Goal: Use online tool/utility: Utilize a website feature to perform a specific function

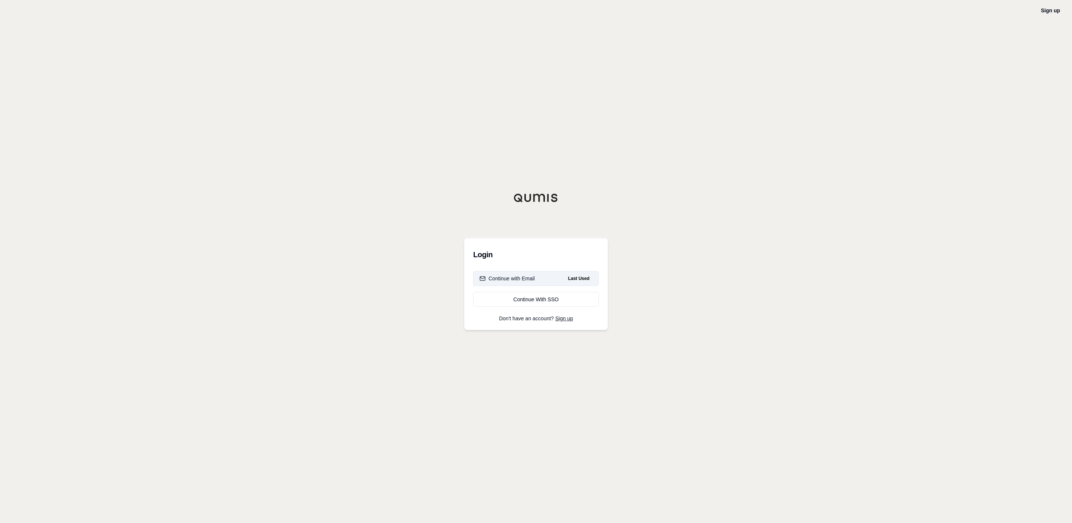
click at [559, 281] on button "Continue with Email Last Used" at bounding box center [536, 278] width 126 height 15
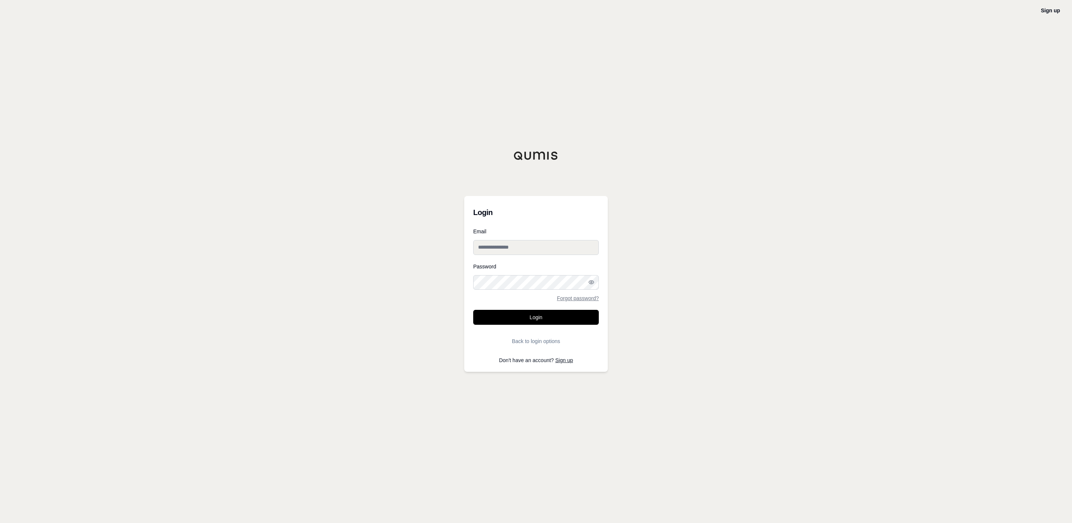
click at [525, 253] on input "Email" at bounding box center [536, 247] width 126 height 15
type input "**********"
click at [473, 310] on button "Login" at bounding box center [536, 317] width 126 height 15
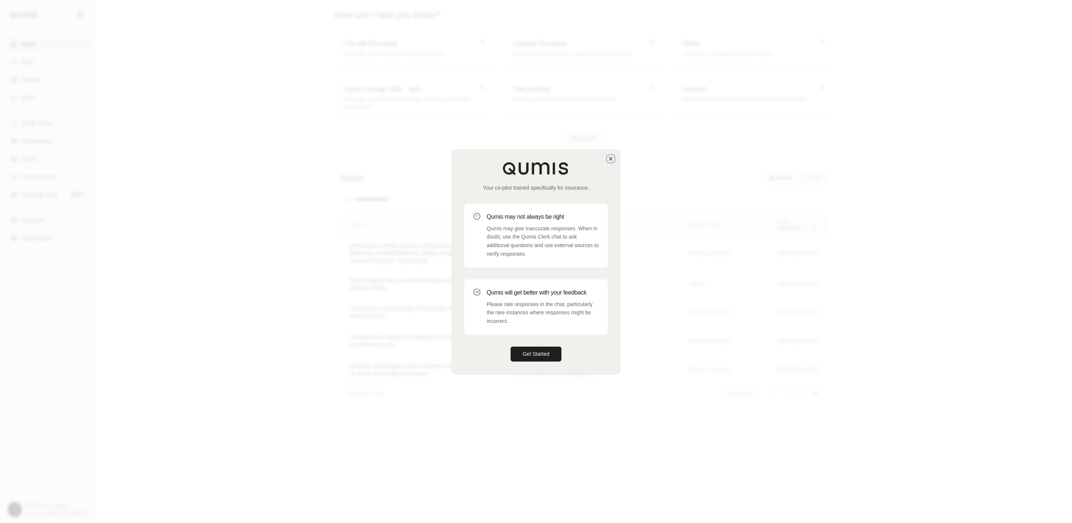
click at [608, 157] on icon "button" at bounding box center [610, 159] width 6 height 6
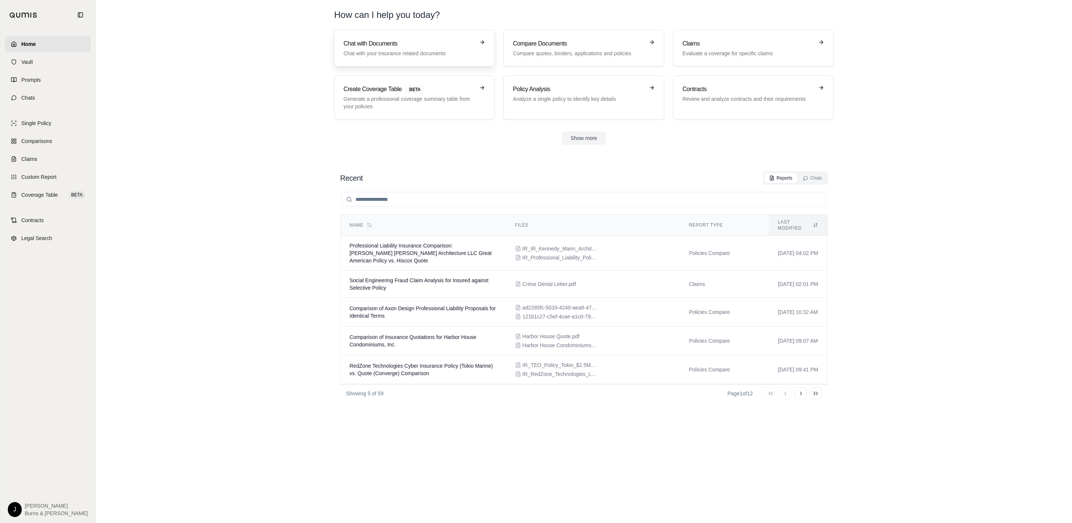
click at [397, 47] on h3 "Chat with Documents" at bounding box center [408, 43] width 131 height 9
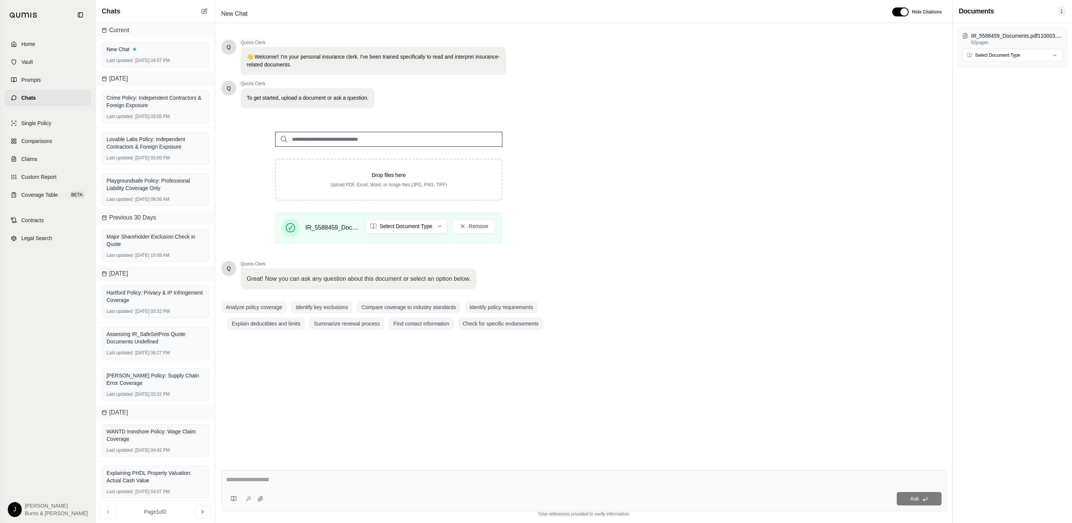
click at [306, 484] on textarea at bounding box center [583, 480] width 715 height 9
click at [411, 231] on html "Home Vault Prompts Chats Single Policy Comparisons Claims Custom Report Coverag…" at bounding box center [536, 261] width 1072 height 523
click at [402, 481] on textarea at bounding box center [583, 480] width 715 height 9
type textarea "**********"
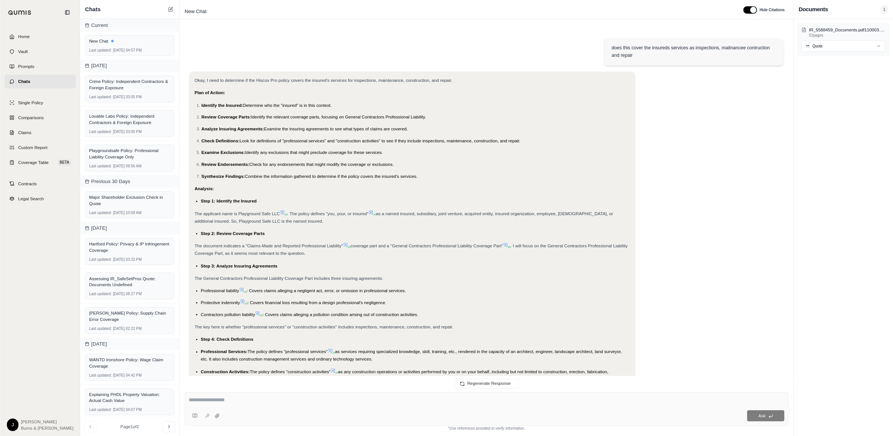
scroll to position [277, 0]
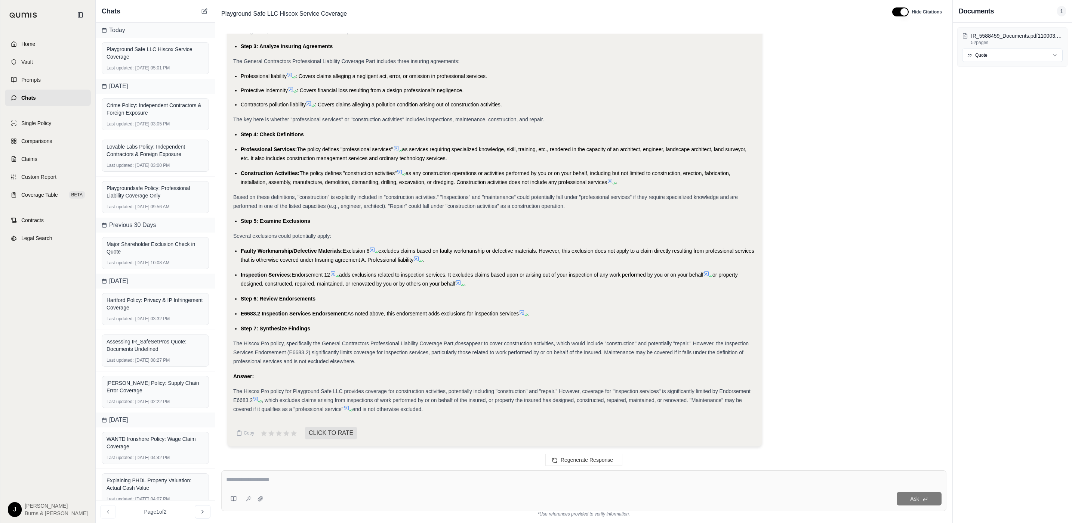
click at [832, 342] on div "Okay, I need to determine if the Hiscox Pro policy covers the insured's service…" at bounding box center [583, 133] width 713 height 640
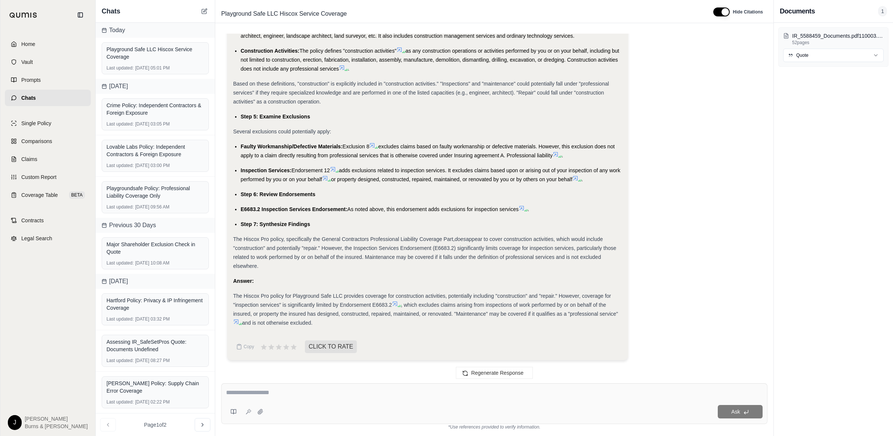
scroll to position [0, 0]
click at [393, 300] on div "The Hiscox Pro policy for Playground Safe LLC provides coverage for constructio…" at bounding box center [427, 309] width 389 height 36
click at [395, 303] on icon at bounding box center [395, 304] width 6 height 6
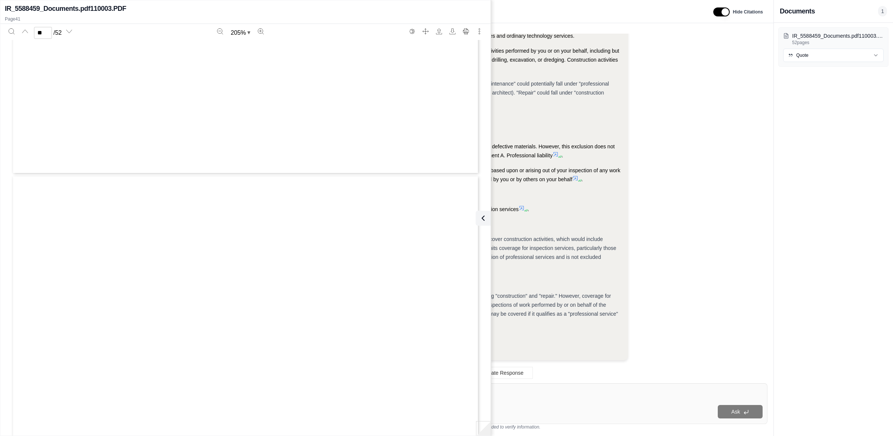
scroll to position [24214, 0]
type input "**"
click at [544, 389] on textarea at bounding box center [494, 392] width 537 height 9
click at [489, 219] on button at bounding box center [481, 218] width 15 height 15
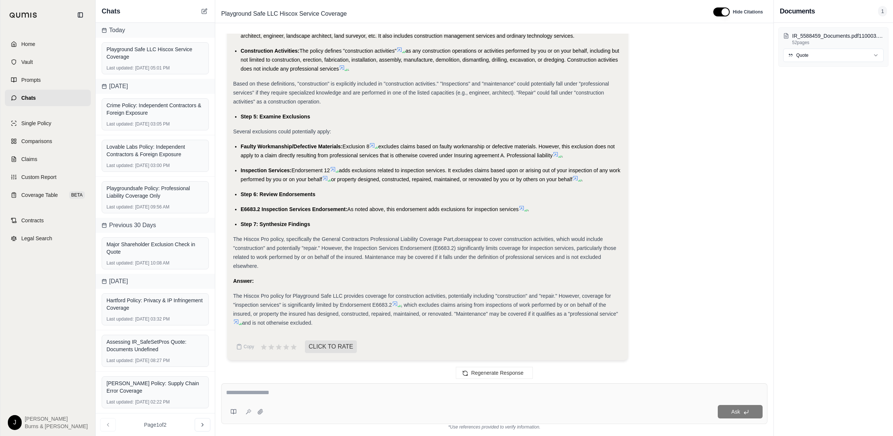
click at [496, 407] on div "Ask" at bounding box center [514, 411] width 496 height 13
click at [496, 393] on textarea at bounding box center [494, 392] width 537 height 9
type textarea "**********"
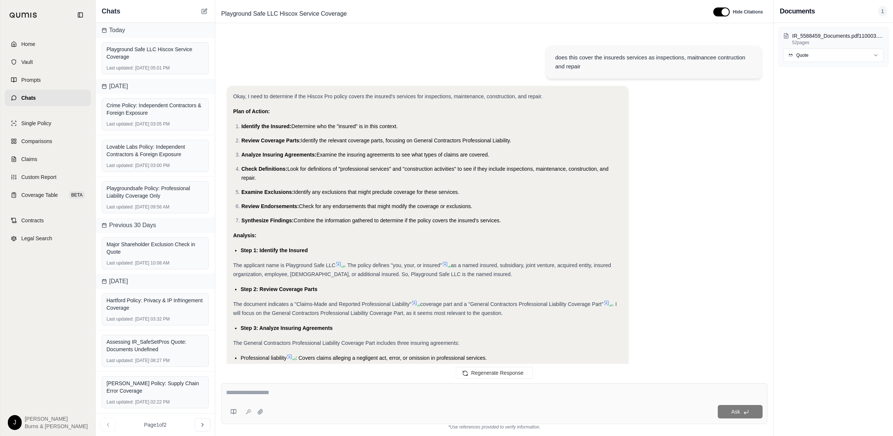
scroll to position [995, 0]
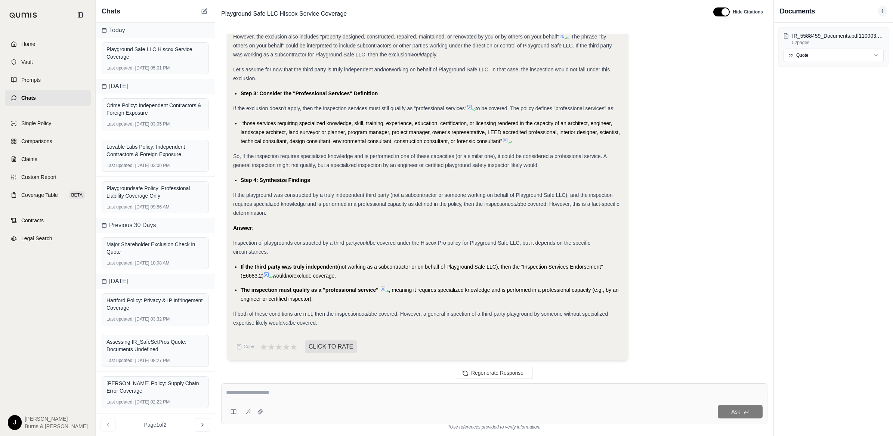
click at [680, 126] on div "Okay, I need to determine if the Hiscox Pro policy covers the inspection of pla…" at bounding box center [494, 89] width 534 height 553
